Goal: Information Seeking & Learning: Understand process/instructions

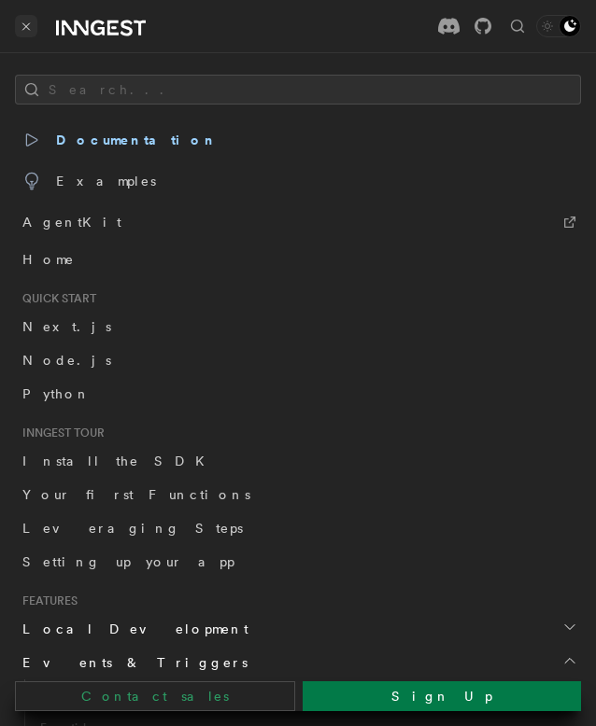
click at [34, 17] on button "Toggle navigation" at bounding box center [26, 26] width 22 height 22
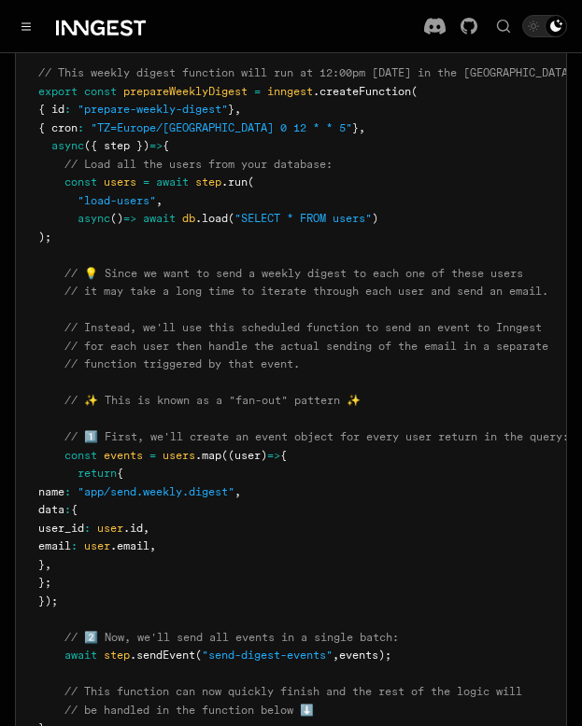
scroll to position [434, 0]
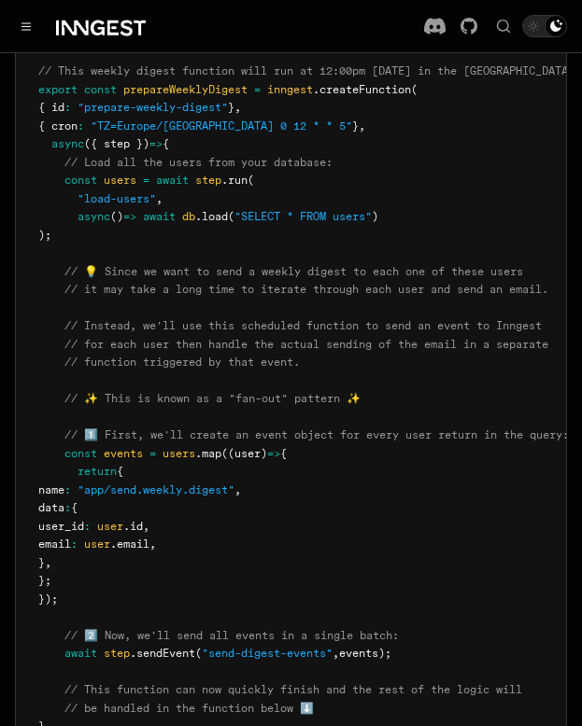
click at [160, 207] on pre "import { Inngest } from "inngest" ; const inngest = new Inngest ({ id : "signup…" at bounding box center [291, 545] width 550 height 1148
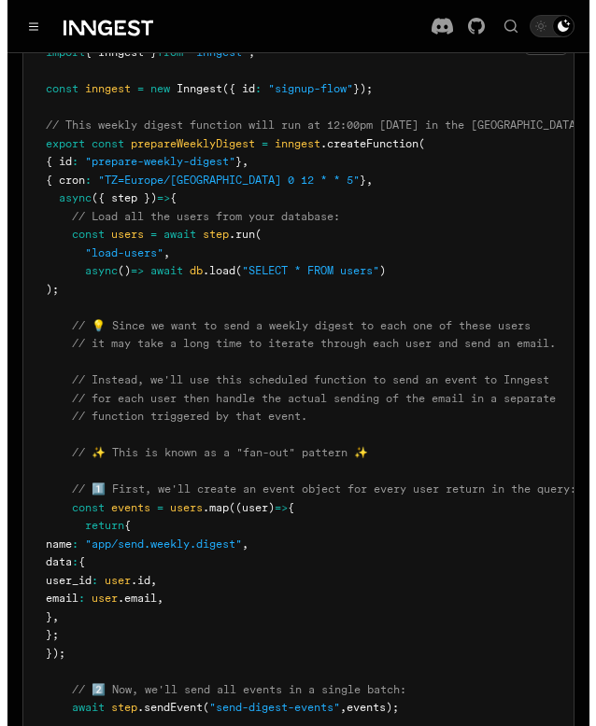
scroll to position [379, 0]
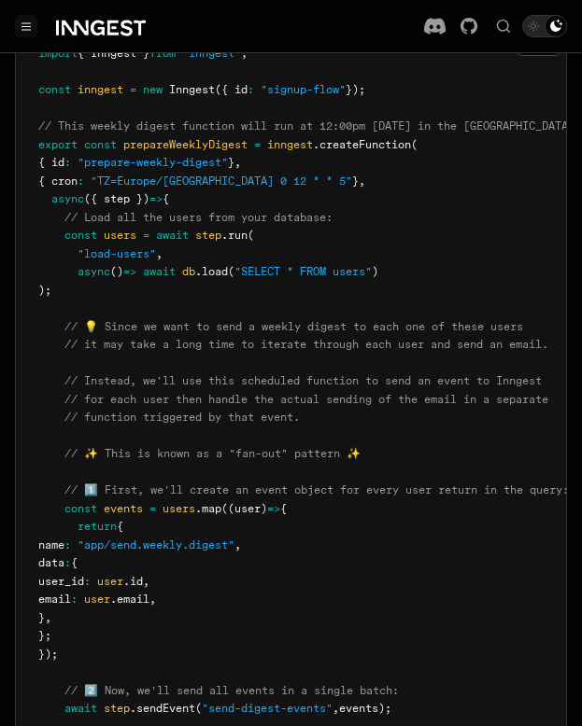
click at [35, 33] on button "Toggle navigation" at bounding box center [26, 26] width 22 height 22
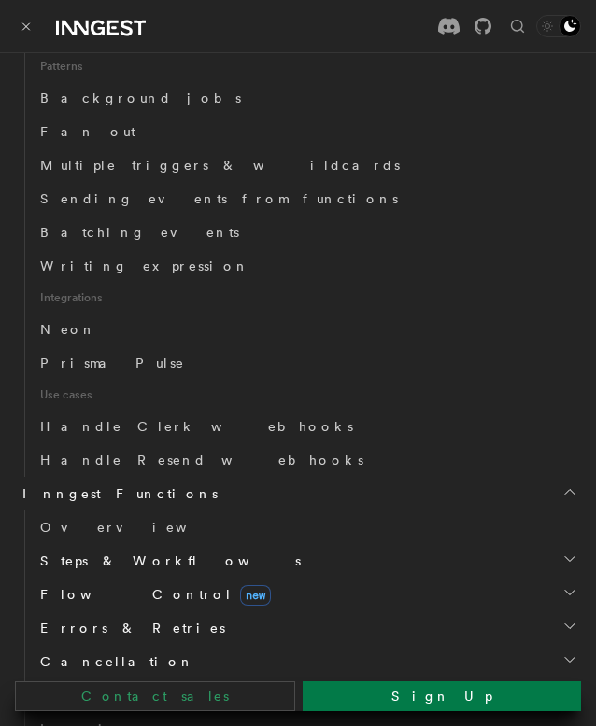
scroll to position [894, 0]
click at [83, 234] on span "Batching events" at bounding box center [139, 231] width 199 height 15
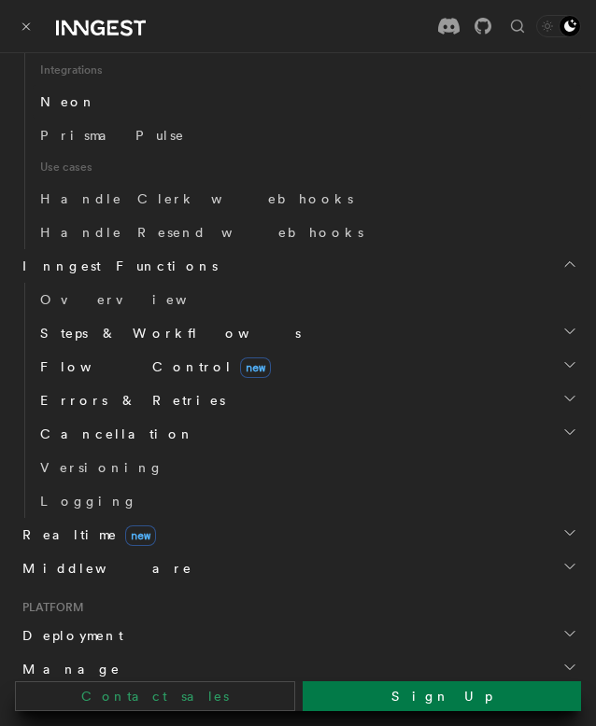
scroll to position [1122, 0]
click at [101, 327] on span "Steps & Workflows" at bounding box center [167, 332] width 268 height 19
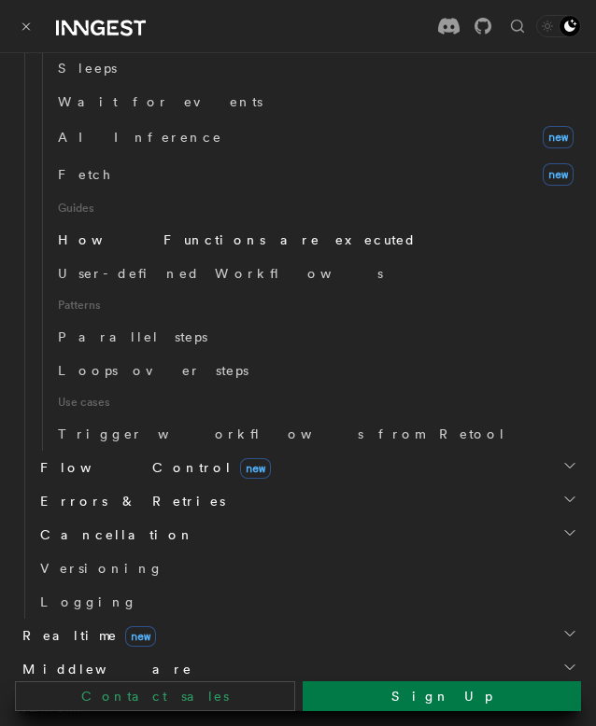
scroll to position [1488, 0]
click at [109, 334] on span "Parallel steps" at bounding box center [132, 336] width 149 height 15
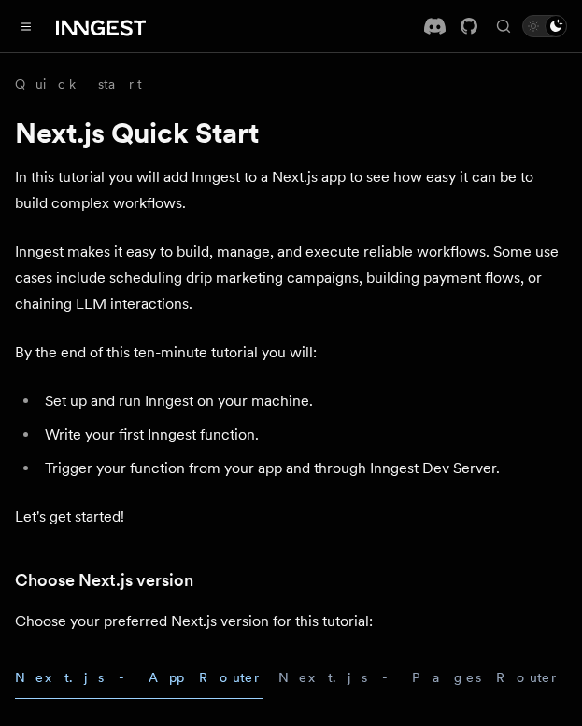
scroll to position [982, 0]
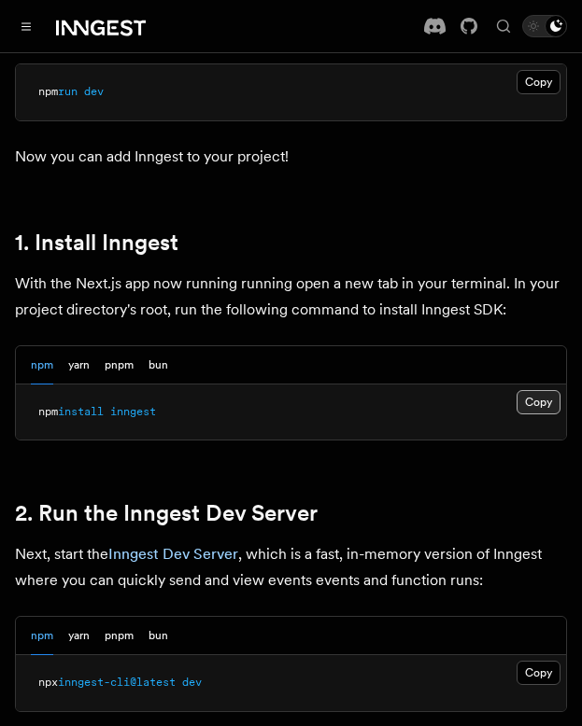
click at [528, 390] on button "Copy Copied" at bounding box center [538, 402] width 44 height 24
drag, startPoint x: 178, startPoint y: 416, endPoint x: 178, endPoint y: 403, distance: 13.1
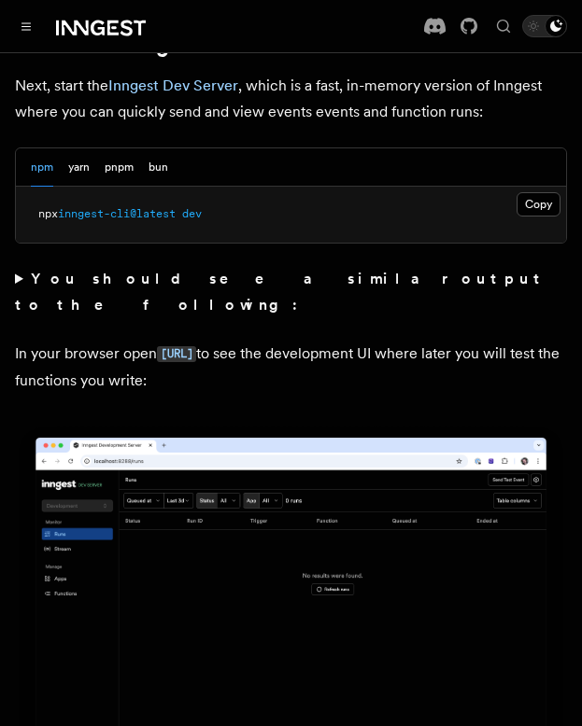
scroll to position [1446, 0]
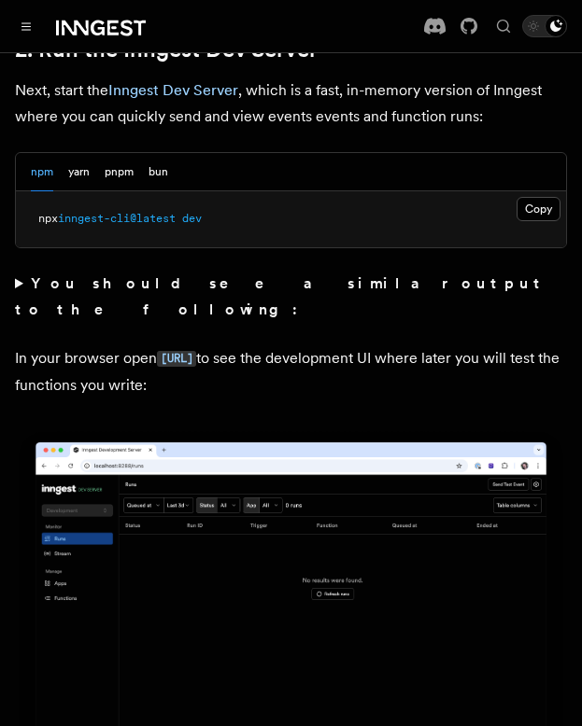
click at [288, 345] on p "In your browser open [URL] to see the development UI where later you will test …" at bounding box center [291, 371] width 552 height 53
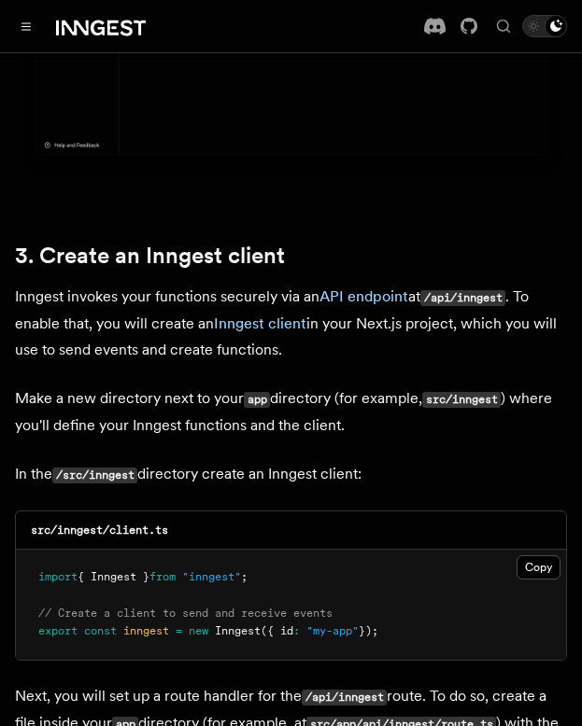
scroll to position [2064, 0]
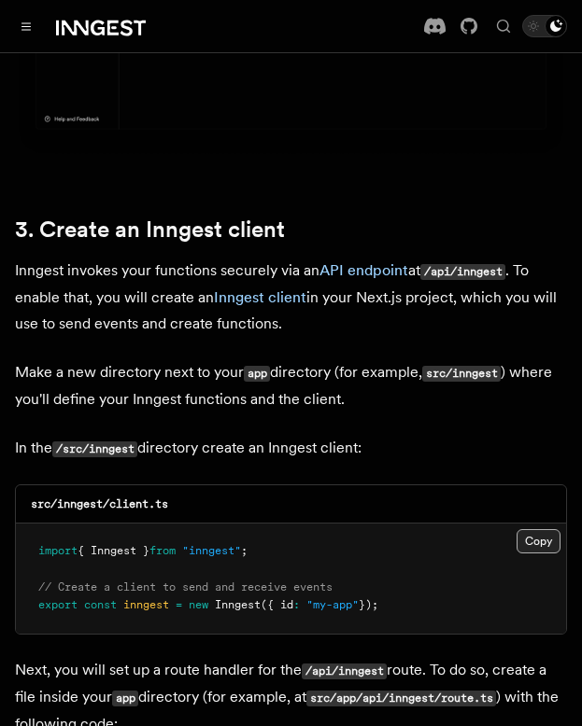
click at [534, 529] on button "Copy Copied" at bounding box center [538, 541] width 44 height 24
click at [246, 524] on pre "import { Inngest } from "inngest" ; // Create a client to send and receive even…" at bounding box center [291, 579] width 550 height 110
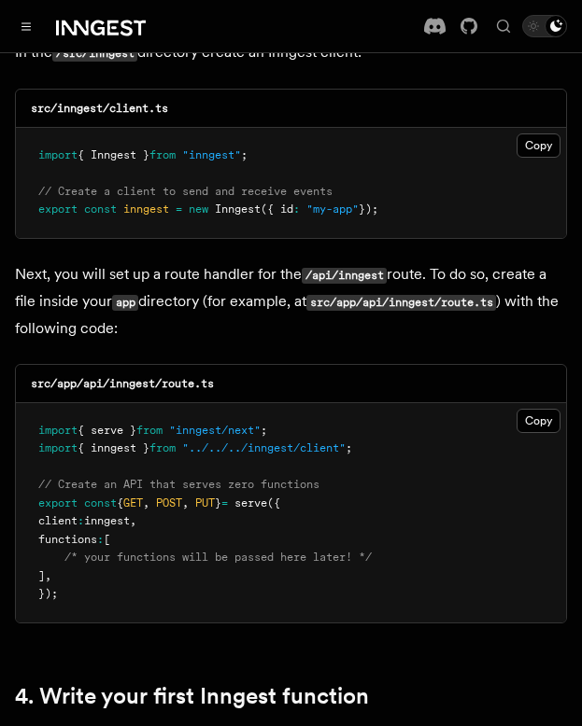
scroll to position [2464, 0]
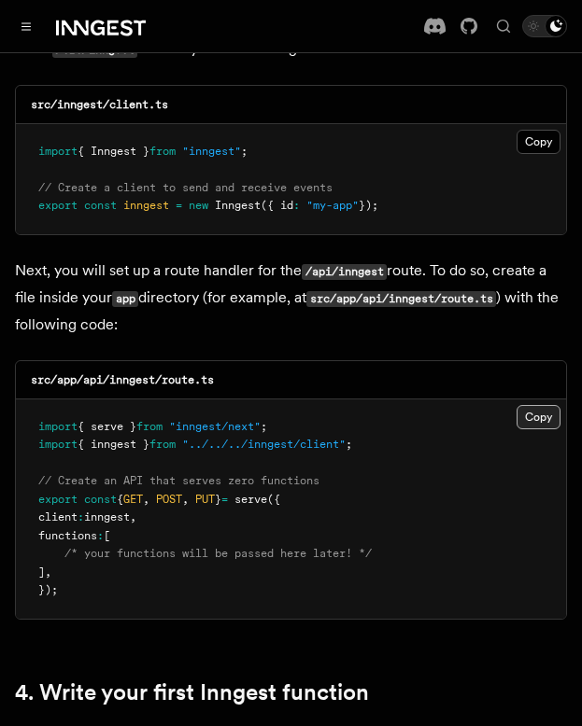
click at [529, 405] on button "Copy Copied" at bounding box center [538, 417] width 44 height 24
click at [148, 449] on pre "import { serve } from "inngest/next" ; import { inngest } from "../../../innges…" at bounding box center [291, 509] width 550 height 219
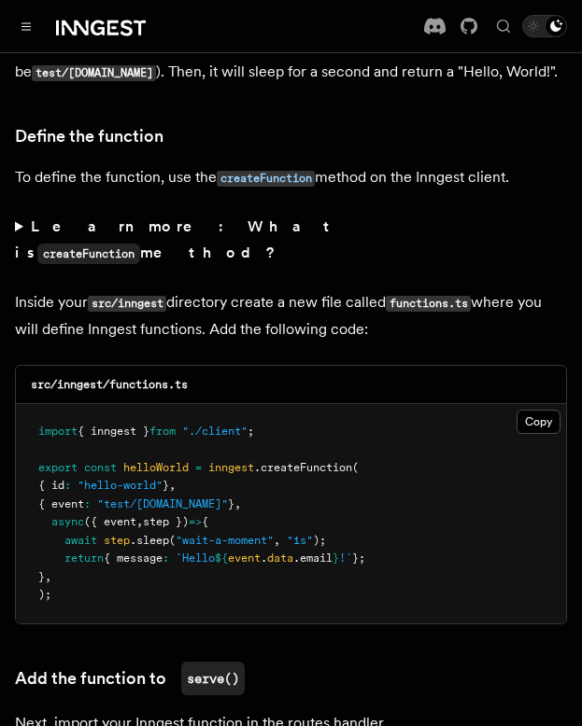
scroll to position [3193, 0]
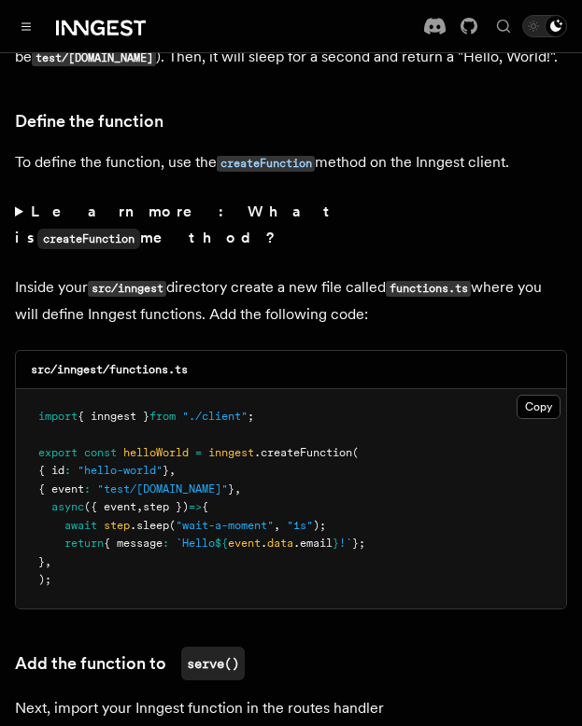
click at [189, 500] on span "step })" at bounding box center [166, 506] width 46 height 13
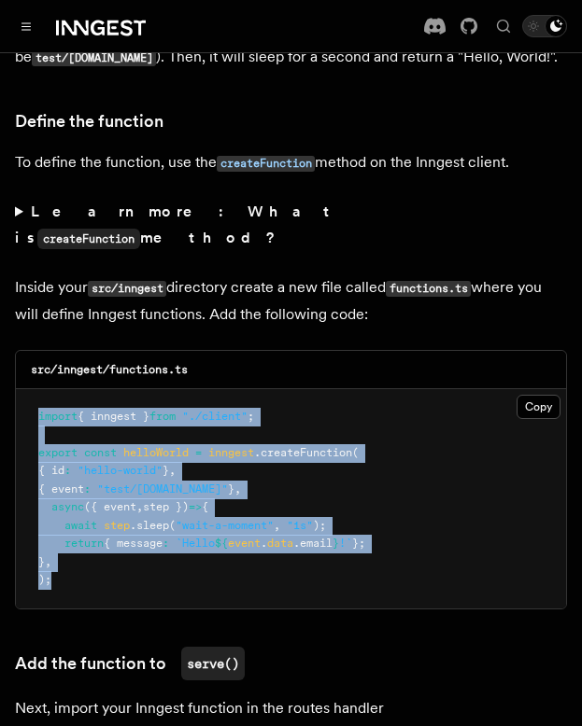
drag, startPoint x: 62, startPoint y: 474, endPoint x: 40, endPoint y: 313, distance: 162.9
click at [40, 389] on pre "import { inngest } from "./client" ; export const helloWorld = inngest .createF…" at bounding box center [291, 498] width 550 height 219
copy code "import { inngest } from "./client" ; export const helloWorld = inngest .createF…"
click at [97, 483] on span at bounding box center [94, 489] width 7 height 13
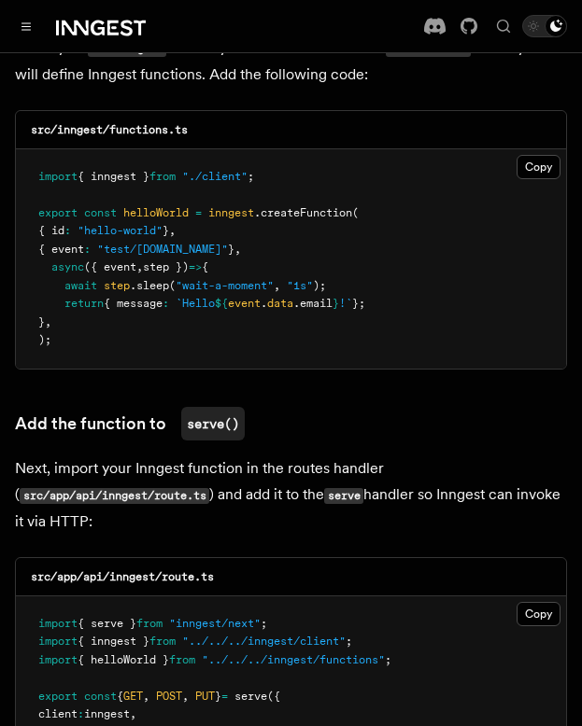
scroll to position [3430, 0]
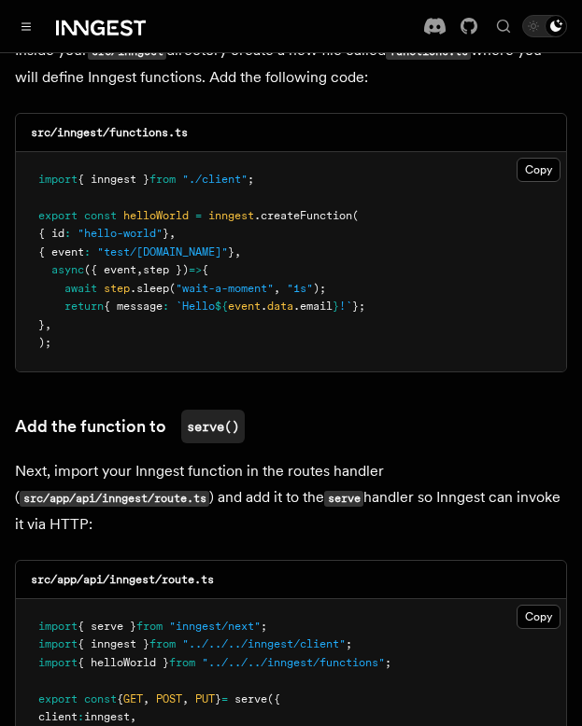
click at [134, 458] on p "Next, import your Inngest function in the routes handler ( src/app/api/inngest/…" at bounding box center [291, 497] width 552 height 79
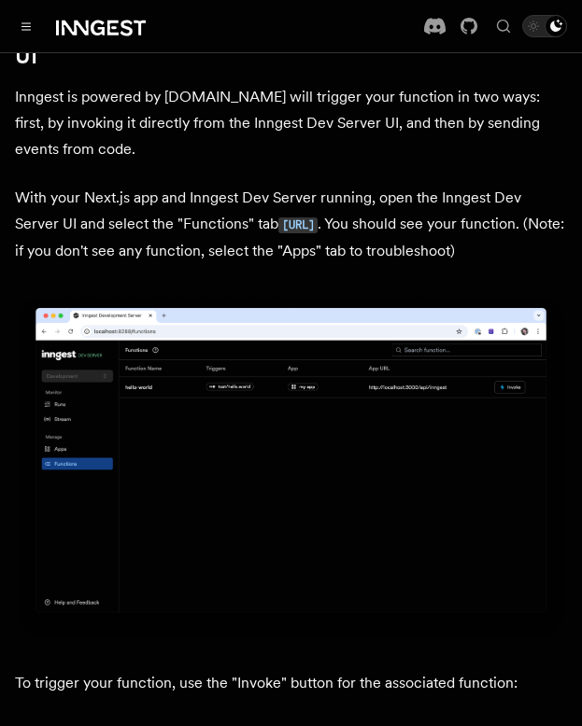
scroll to position [4489, 0]
